Goal: Task Accomplishment & Management: Use online tool/utility

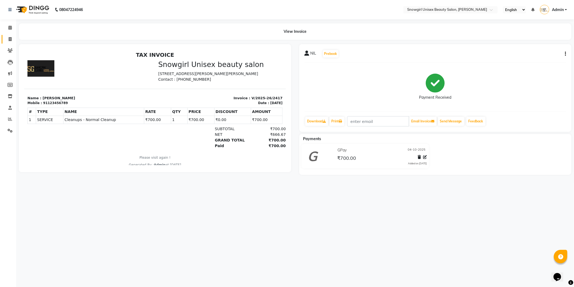
click at [4, 41] on link "Invoice" at bounding box center [8, 39] width 13 height 9
select select "service"
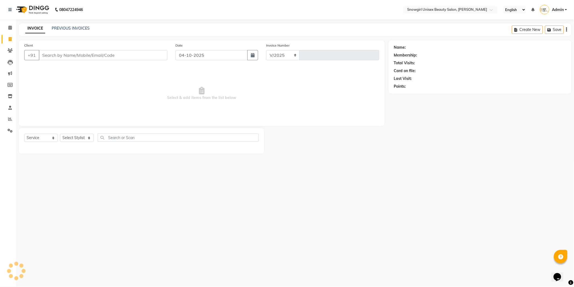
select select "5593"
type input "2418"
click at [95, 55] on input "Client" at bounding box center [103, 55] width 129 height 10
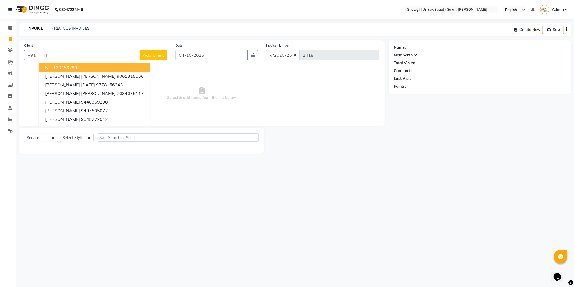
click at [81, 69] on button "NIL 123456789" at bounding box center [94, 67] width 111 height 9
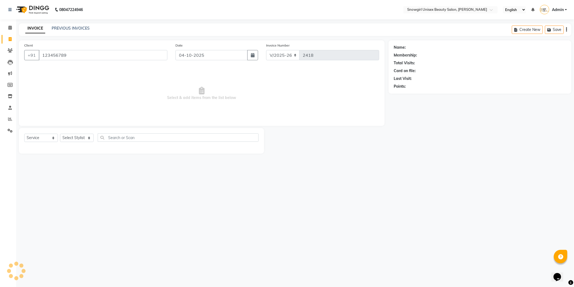
type input "123456789"
click at [49, 137] on select "Select Service Product Membership Package Voucher Prepaid Gift Card" at bounding box center [41, 138] width 34 height 8
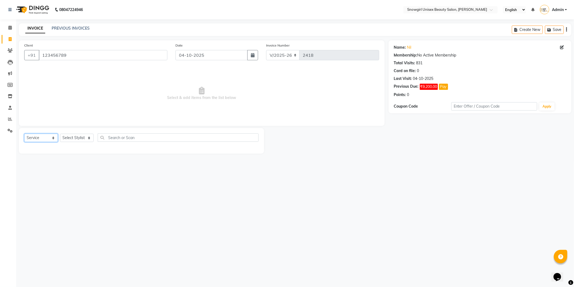
click at [24, 134] on select "Select Service Product Membership Package Voucher Prepaid Gift Card" at bounding box center [41, 138] width 34 height 8
click at [91, 139] on select "Select Stylist [PERSON_NAME] [PERSON_NAME] [PERSON_NAME] [PERSON_NAME] [PERSON_…" at bounding box center [77, 138] width 34 height 8
click at [60, 134] on select "Select Stylist [PERSON_NAME] [PERSON_NAME] [PERSON_NAME] [PERSON_NAME] [PERSON_…" at bounding box center [77, 138] width 34 height 8
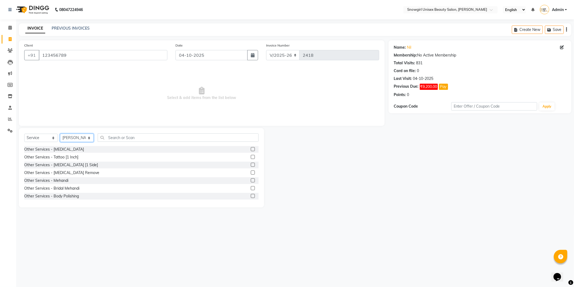
click at [87, 139] on select "Select Stylist [PERSON_NAME] [PERSON_NAME] [PERSON_NAME] [PERSON_NAME] [PERSON_…" at bounding box center [77, 138] width 34 height 8
select select "39196"
click at [60, 134] on select "Select Stylist [PERSON_NAME] [PERSON_NAME] [PERSON_NAME] [PERSON_NAME] [PERSON_…" at bounding box center [77, 138] width 34 height 8
click at [123, 142] on div "Select Service Product Membership Package Voucher Prepaid Gift Card Select Styl…" at bounding box center [141, 139] width 234 height 13
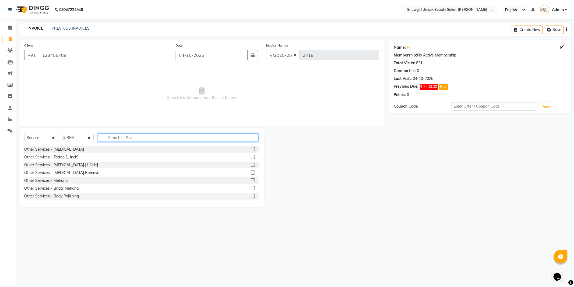
click at [128, 134] on input "text" at bounding box center [178, 137] width 161 height 8
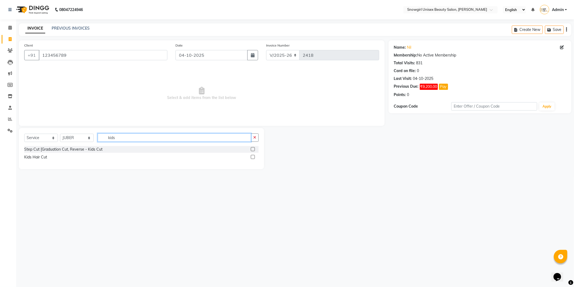
type input "kids"
click at [254, 157] on label at bounding box center [253, 157] width 4 height 4
click at [254, 157] on input "checkbox" at bounding box center [252, 156] width 3 height 3
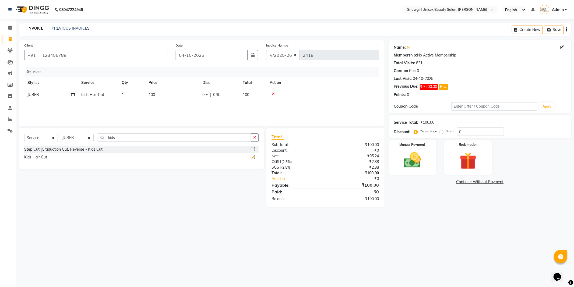
checkbox input "false"
click at [190, 100] on td "100" at bounding box center [172, 95] width 54 height 12
select select "39196"
click at [180, 96] on input "100" at bounding box center [197, 96] width 47 height 8
type input "150"
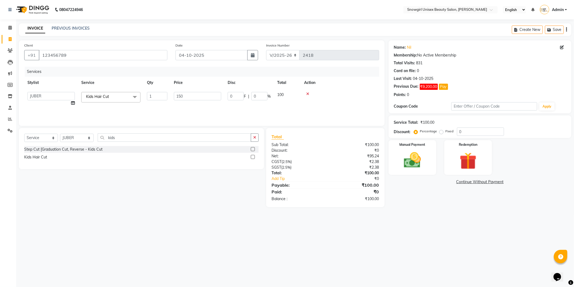
click at [204, 111] on div "Services Stylist Service Qty Price Disc Total Action [PERSON_NAME] [PERSON_NAME…" at bounding box center [201, 94] width 355 height 54
click at [415, 150] on img at bounding box center [412, 160] width 29 height 20
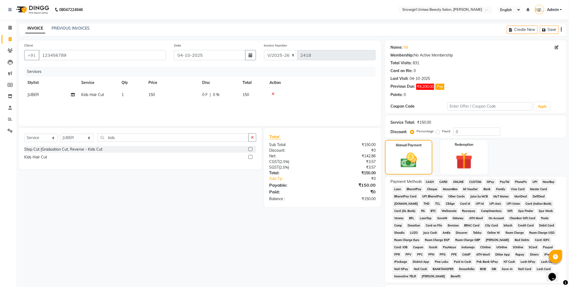
click at [436, 184] on div "CARD" at bounding box center [443, 182] width 14 height 7
click at [431, 184] on span "CASH" at bounding box center [430, 182] width 12 height 6
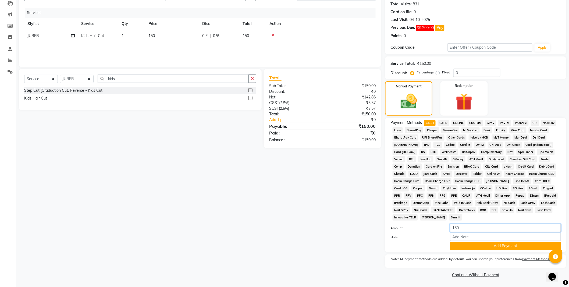
click at [465, 226] on input "150" at bounding box center [505, 228] width 111 height 8
type input "100"
click at [483, 246] on button "Add Payment" at bounding box center [505, 246] width 111 height 8
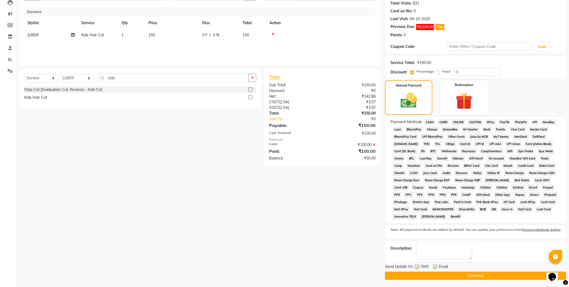
click at [488, 120] on span "GPay" at bounding box center [490, 122] width 11 height 6
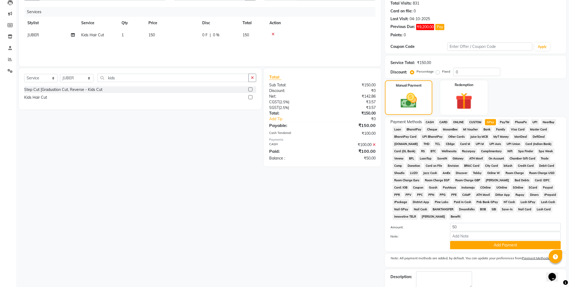
click at [493, 253] on div "Name: Nil Membership: No Active Membership Total Visits: 831 Card on file: 0 La…" at bounding box center [477, 145] width 185 height 328
click at [493, 249] on button "Add Payment" at bounding box center [505, 245] width 111 height 8
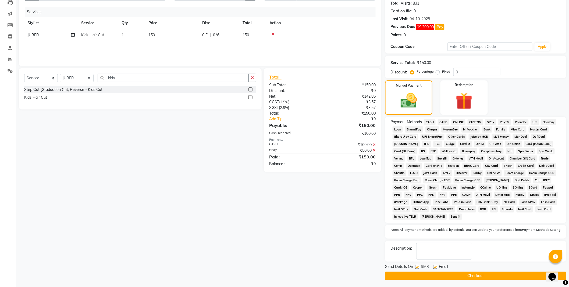
click at [417, 266] on label at bounding box center [417, 267] width 4 height 4
click at [417, 266] on input "checkbox" at bounding box center [416, 266] width 3 height 3
checkbox input "false"
click at [457, 273] on button "Checkout" at bounding box center [475, 276] width 181 height 8
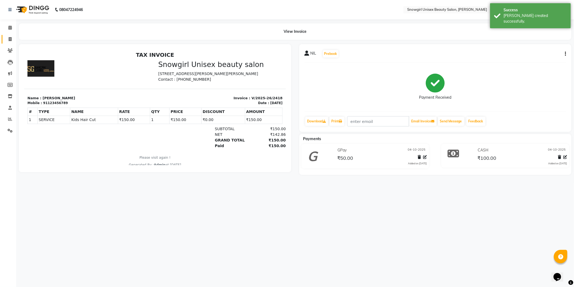
click at [9, 35] on link "Invoice" at bounding box center [8, 39] width 13 height 9
select select "service"
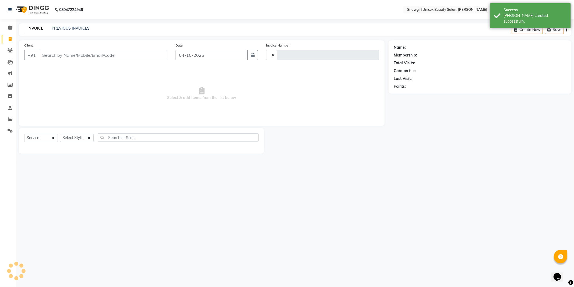
type input "2419"
select select "5593"
